Goal: Task Accomplishment & Management: Use online tool/utility

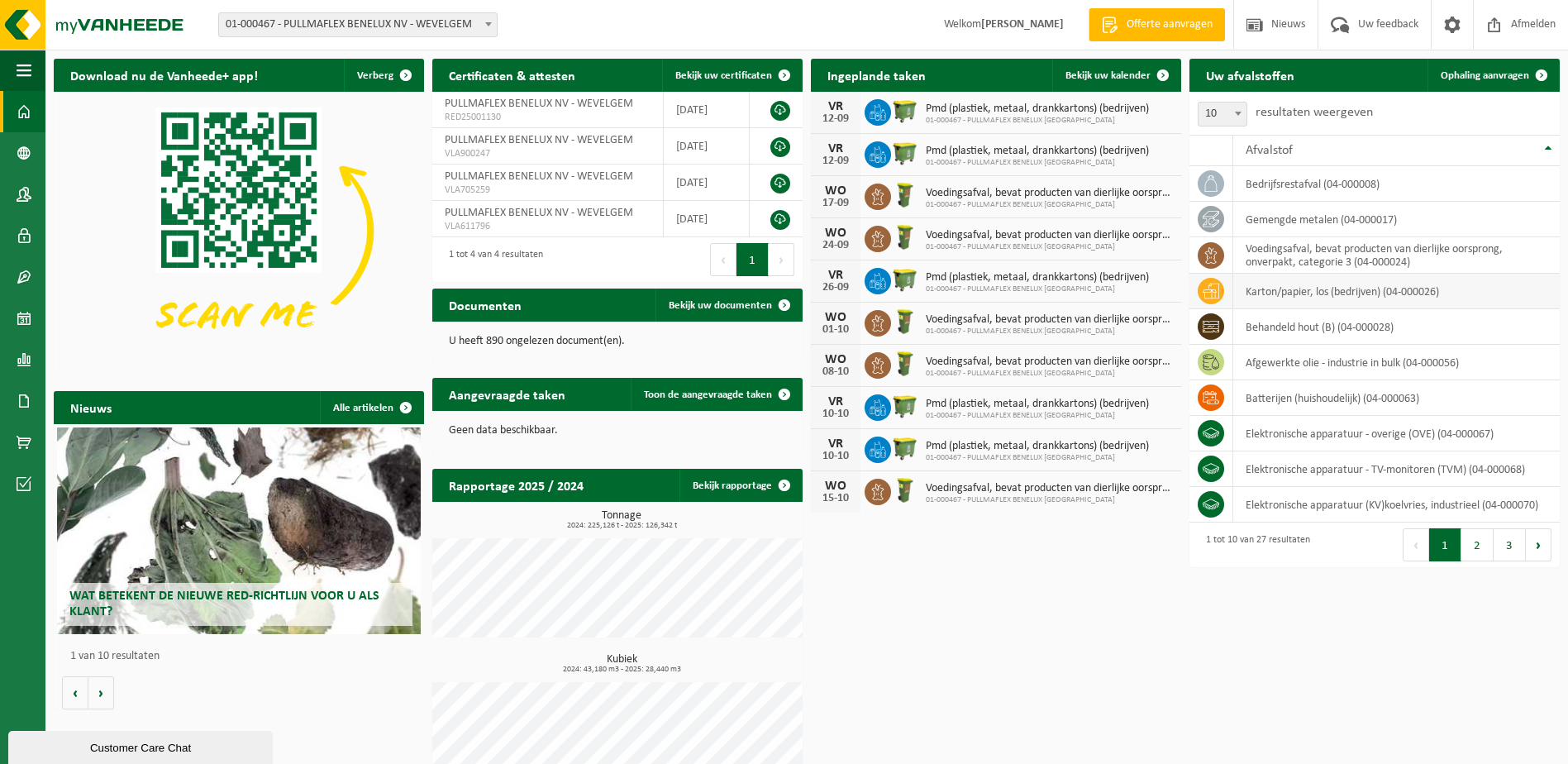
click at [1308, 300] on td "karton/papier, los (bedrijven) (04-000026)" at bounding box center [1397, 292] width 327 height 36
click at [1263, 287] on td "karton/papier, los (bedrijven) (04-000026)" at bounding box center [1397, 292] width 327 height 36
click at [1503, 82] on link "Ophaling aanvragen" at bounding box center [1493, 75] width 131 height 33
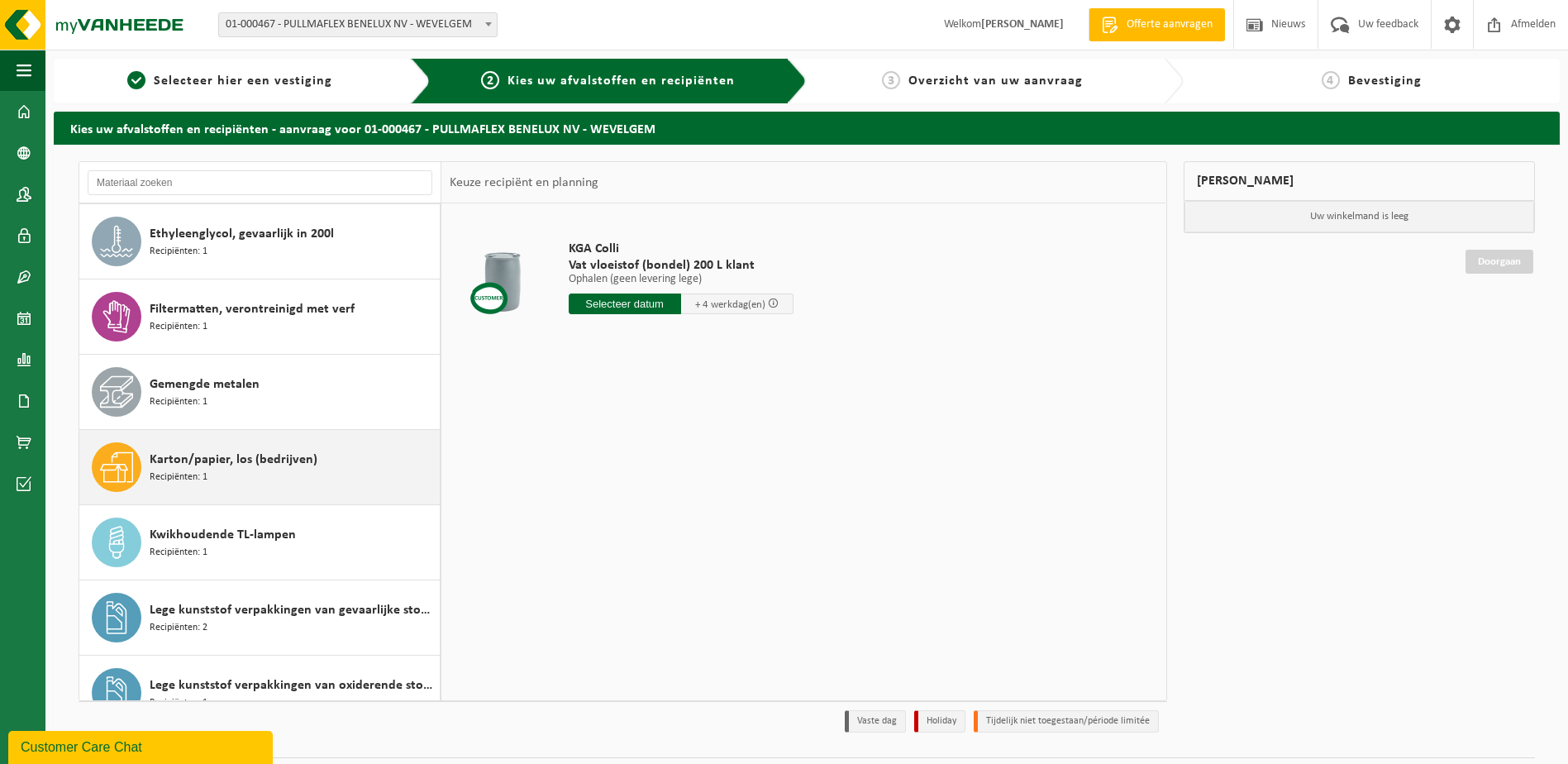
click at [234, 467] on span "Karton/papier, los (bedrijven)" at bounding box center [233, 459] width 168 height 20
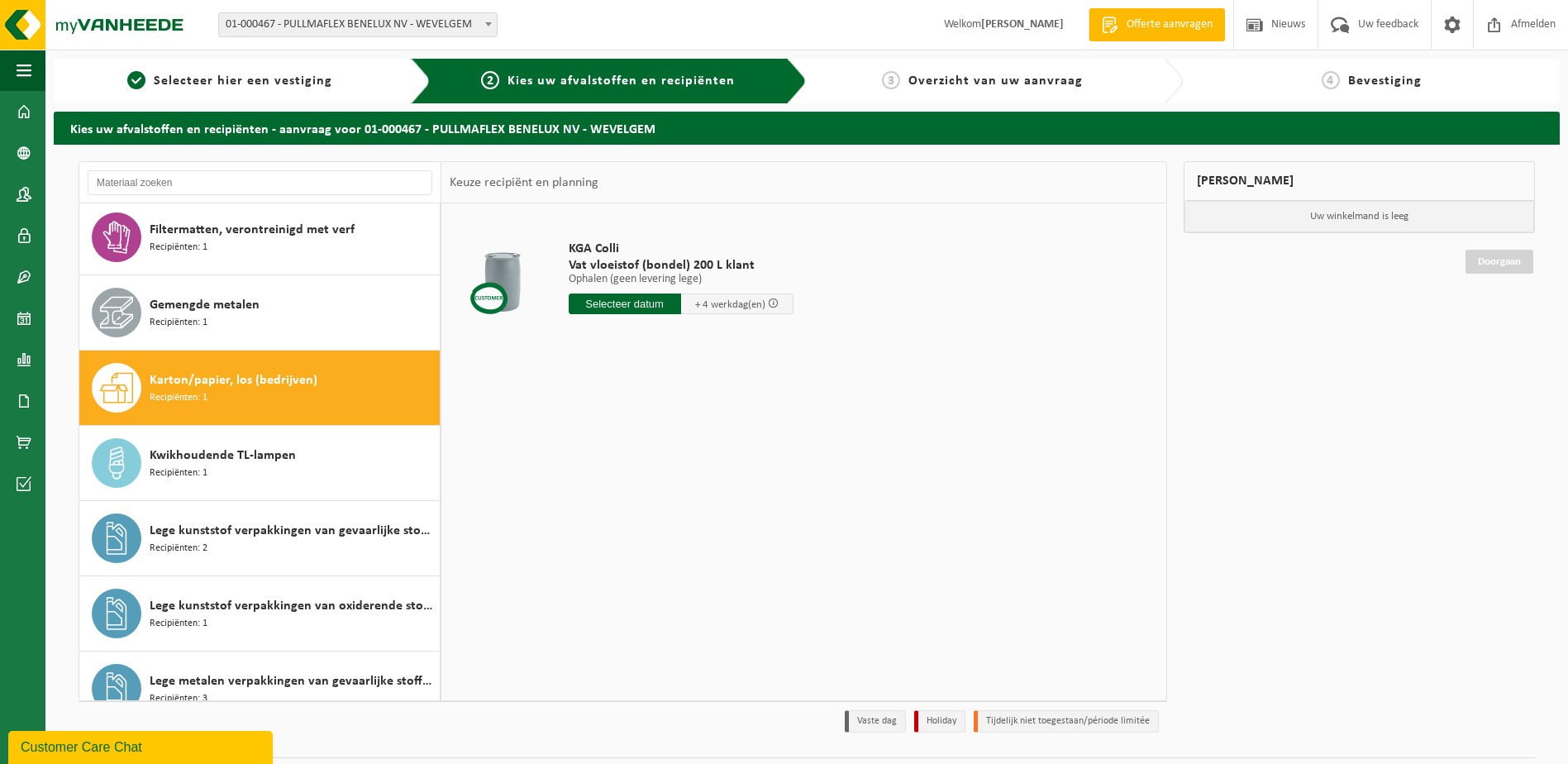
scroll to position [1054, 0]
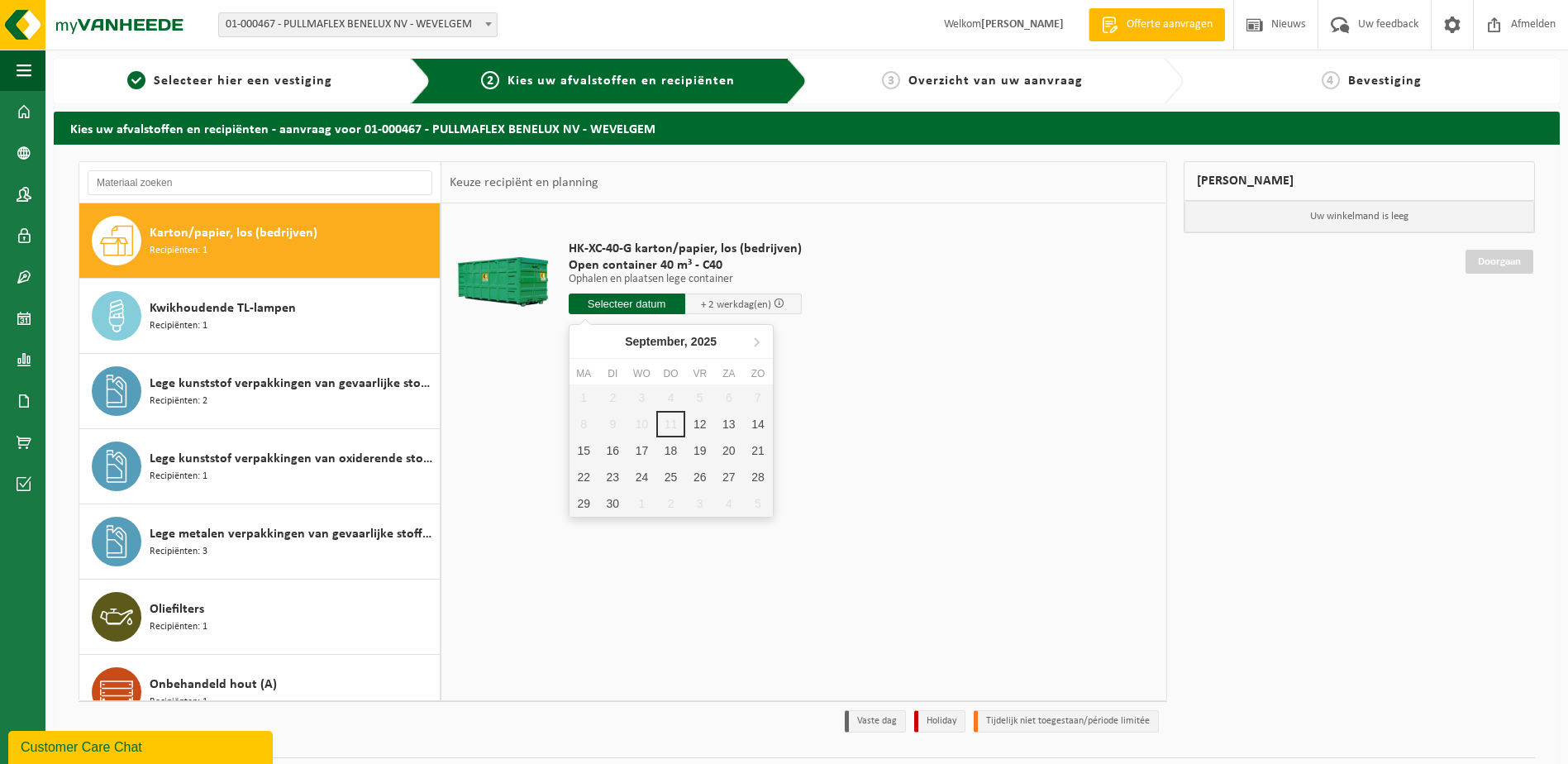
click at [666, 310] on input "text" at bounding box center [627, 304] width 117 height 20
click at [706, 430] on div "12" at bounding box center [700, 424] width 29 height 26
type input "Van [DATE]"
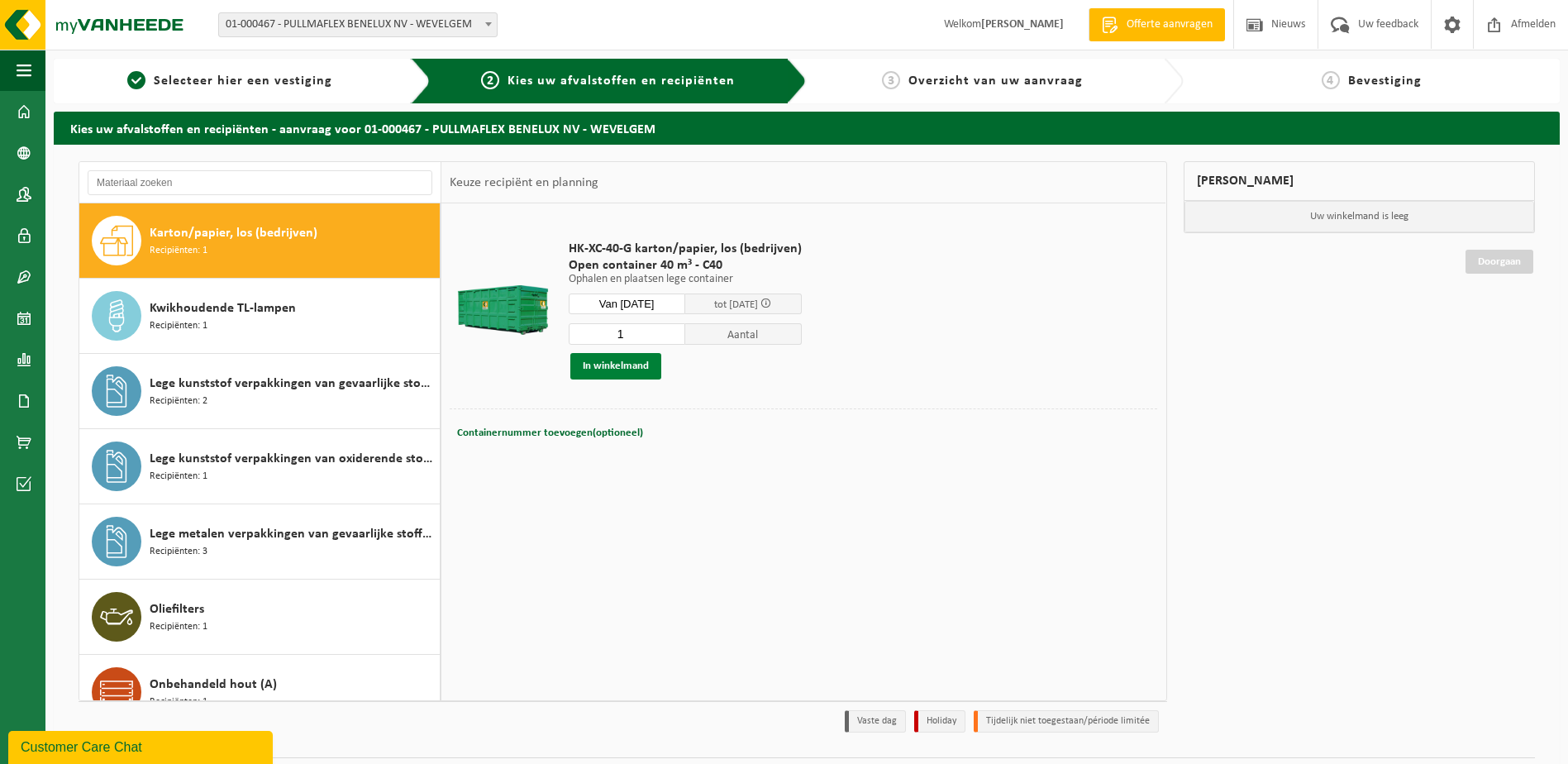
click at [632, 370] on button "In winkelmand" at bounding box center [616, 366] width 91 height 26
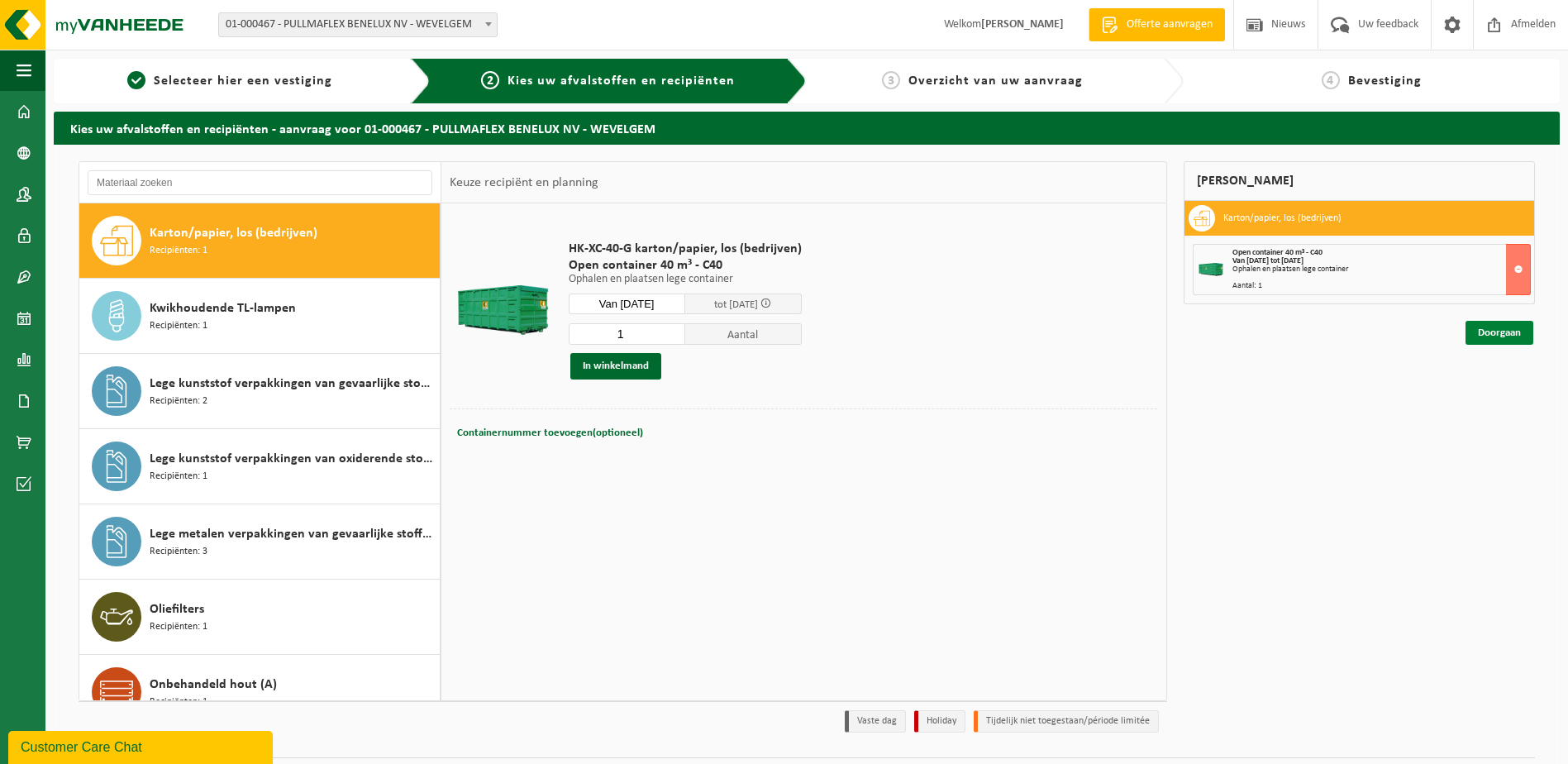
click at [1505, 330] on link "Doorgaan" at bounding box center [1499, 333] width 67 height 24
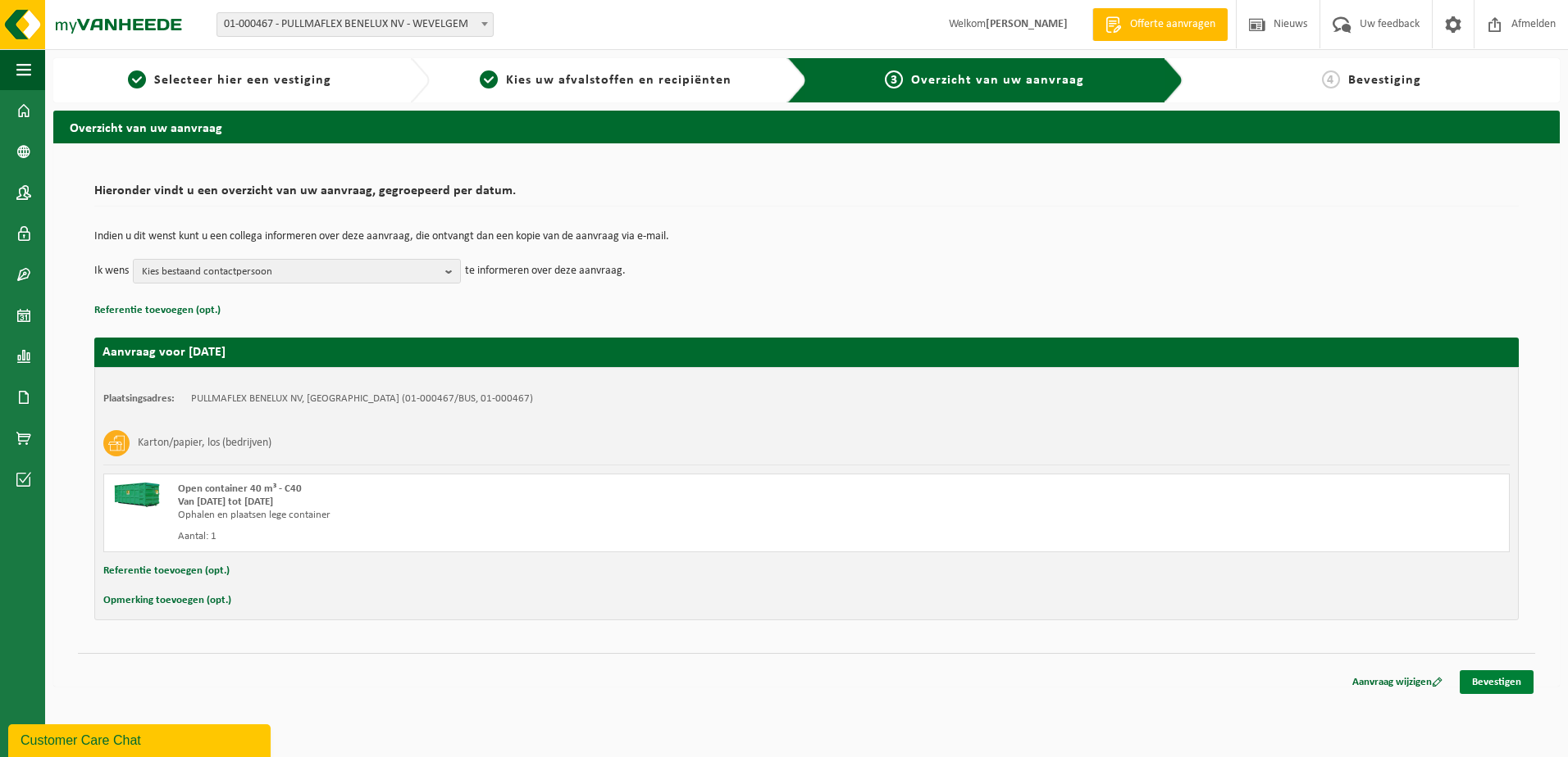
click at [1482, 681] on link "Bevestigen" at bounding box center [1496, 683] width 74 height 24
